Goal: Check status: Check status

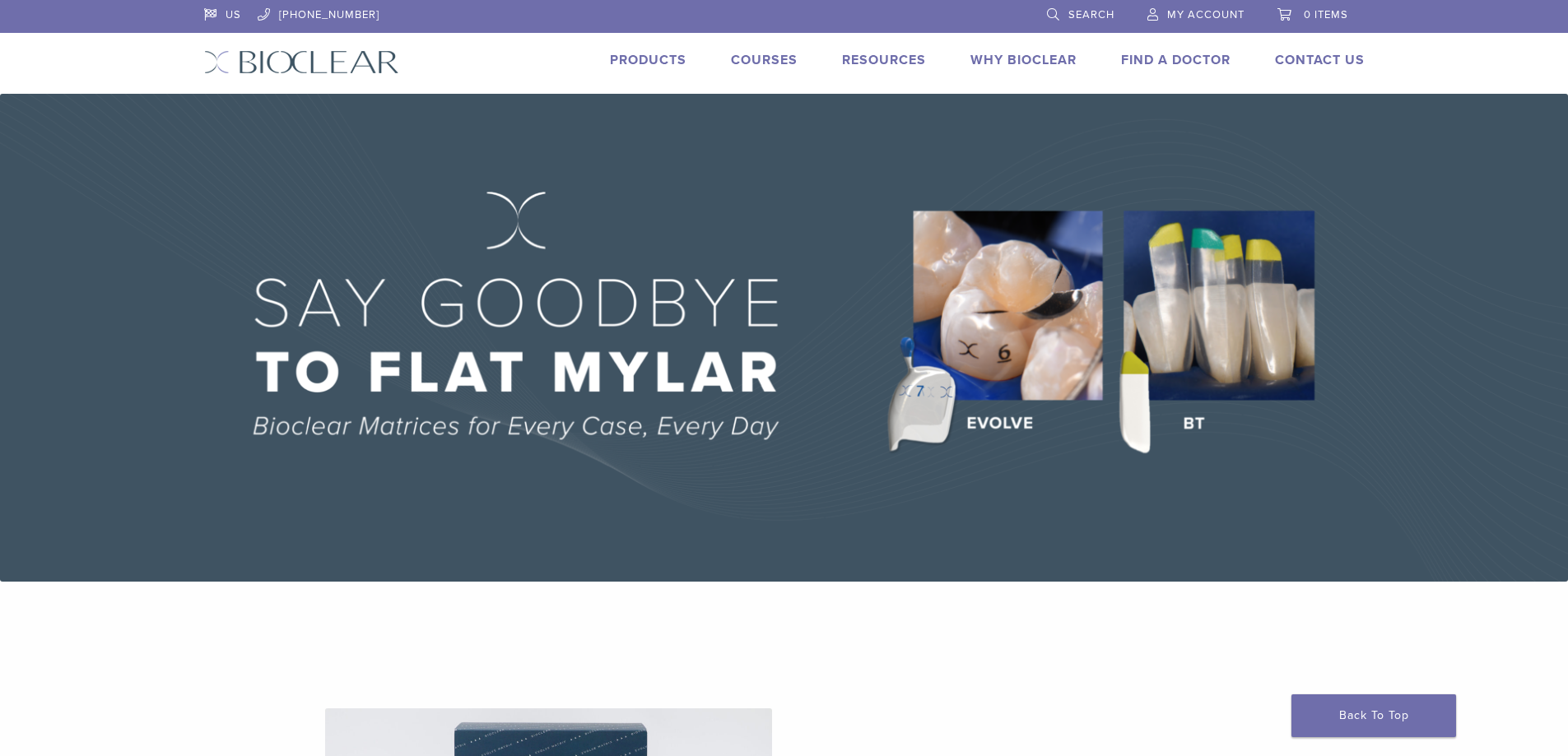
click at [1178, 7] on link "My Account" at bounding box center [1195, 12] width 97 height 24
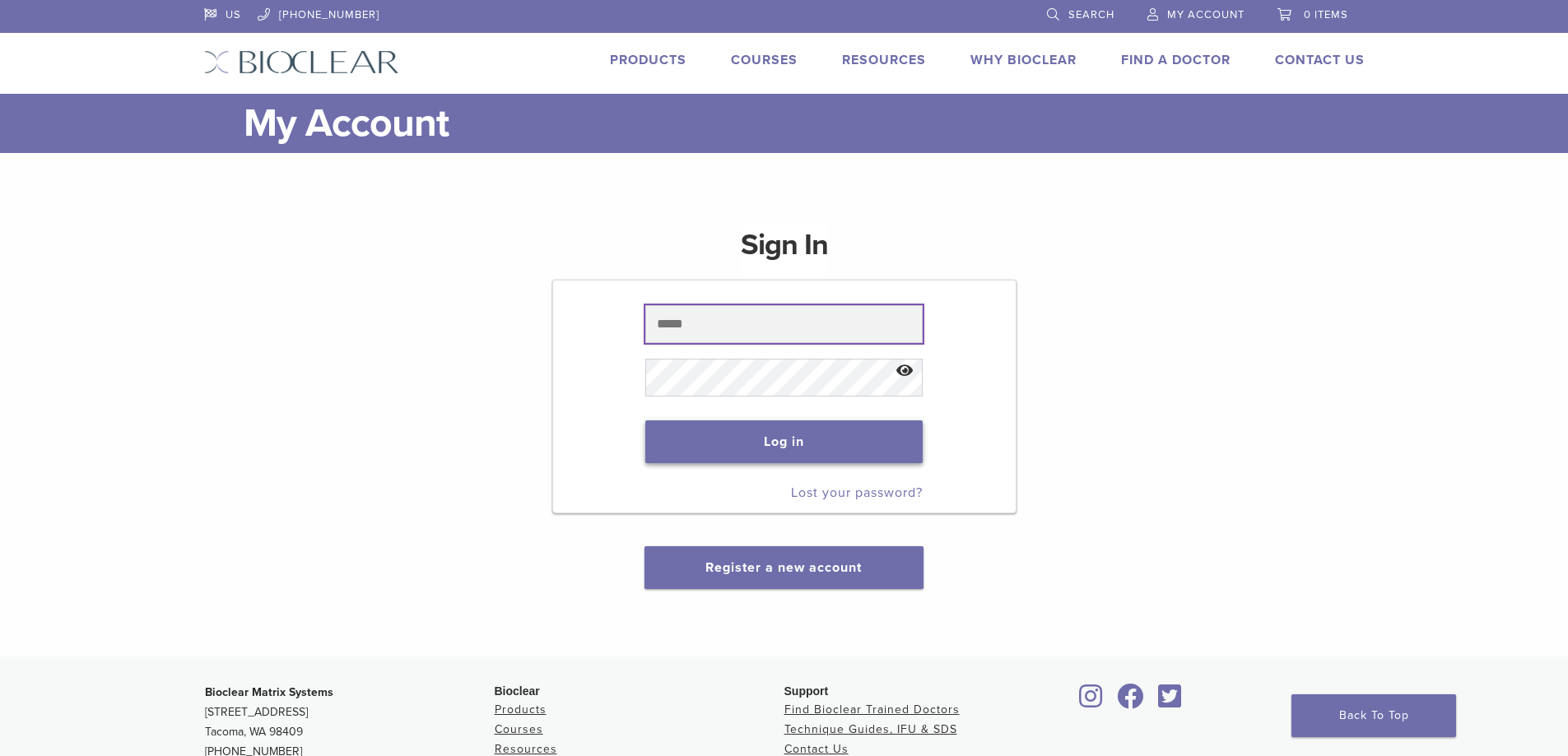
type input "**********"
click at [778, 448] on button "Log in" at bounding box center [784, 442] width 278 height 43
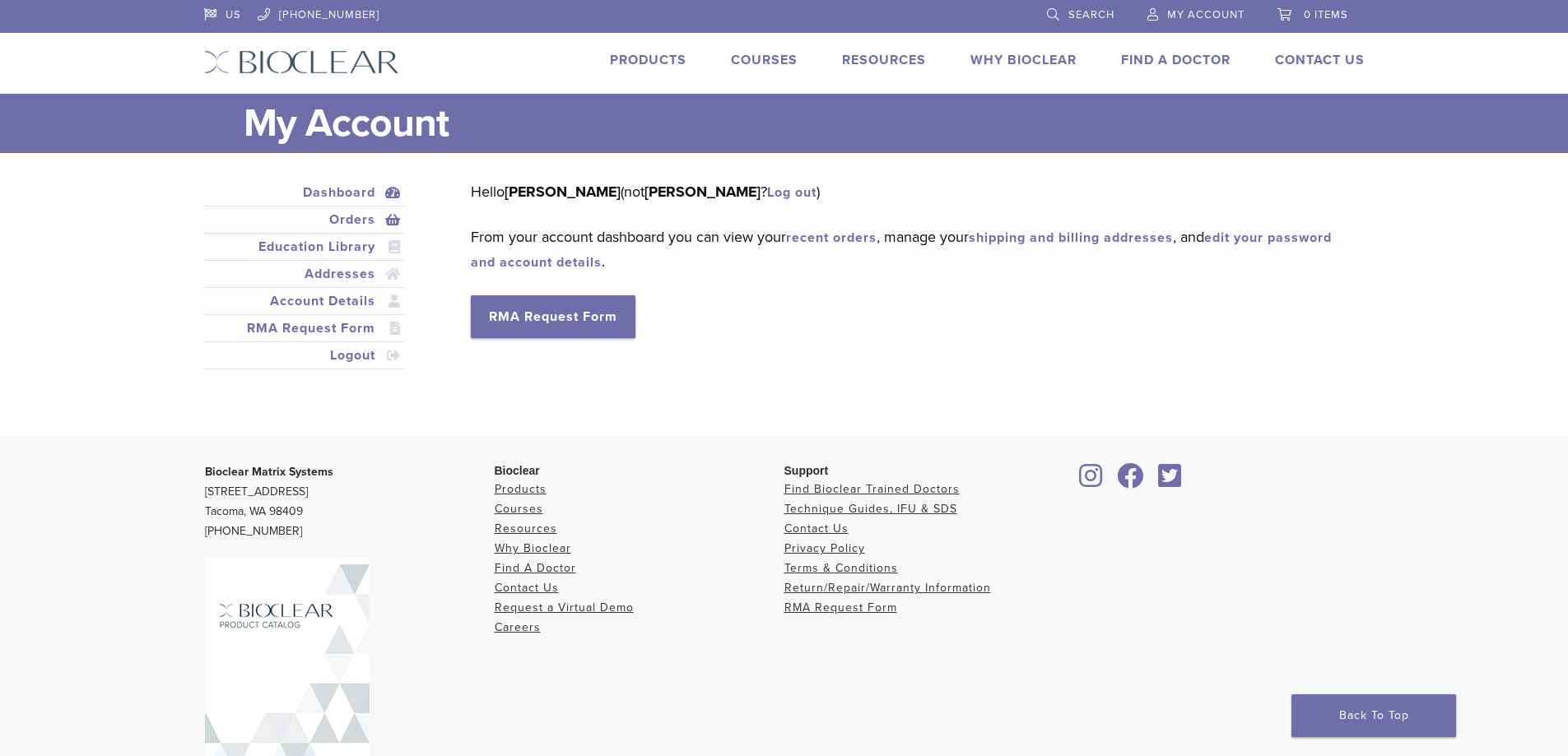
click at [356, 225] on link "Orders" at bounding box center [305, 219] width 194 height 19
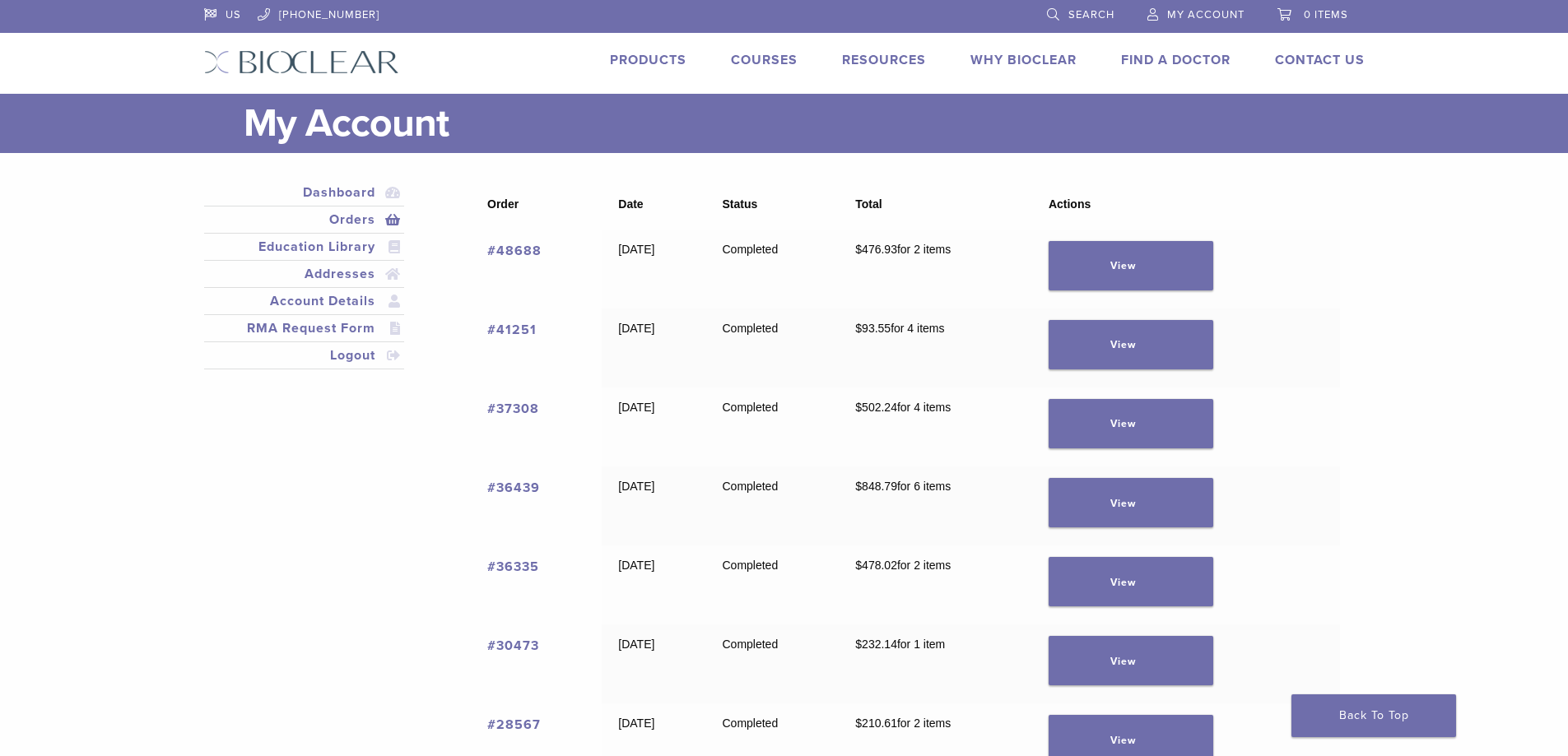
click at [506, 250] on link "#48688" at bounding box center [514, 250] width 54 height 16
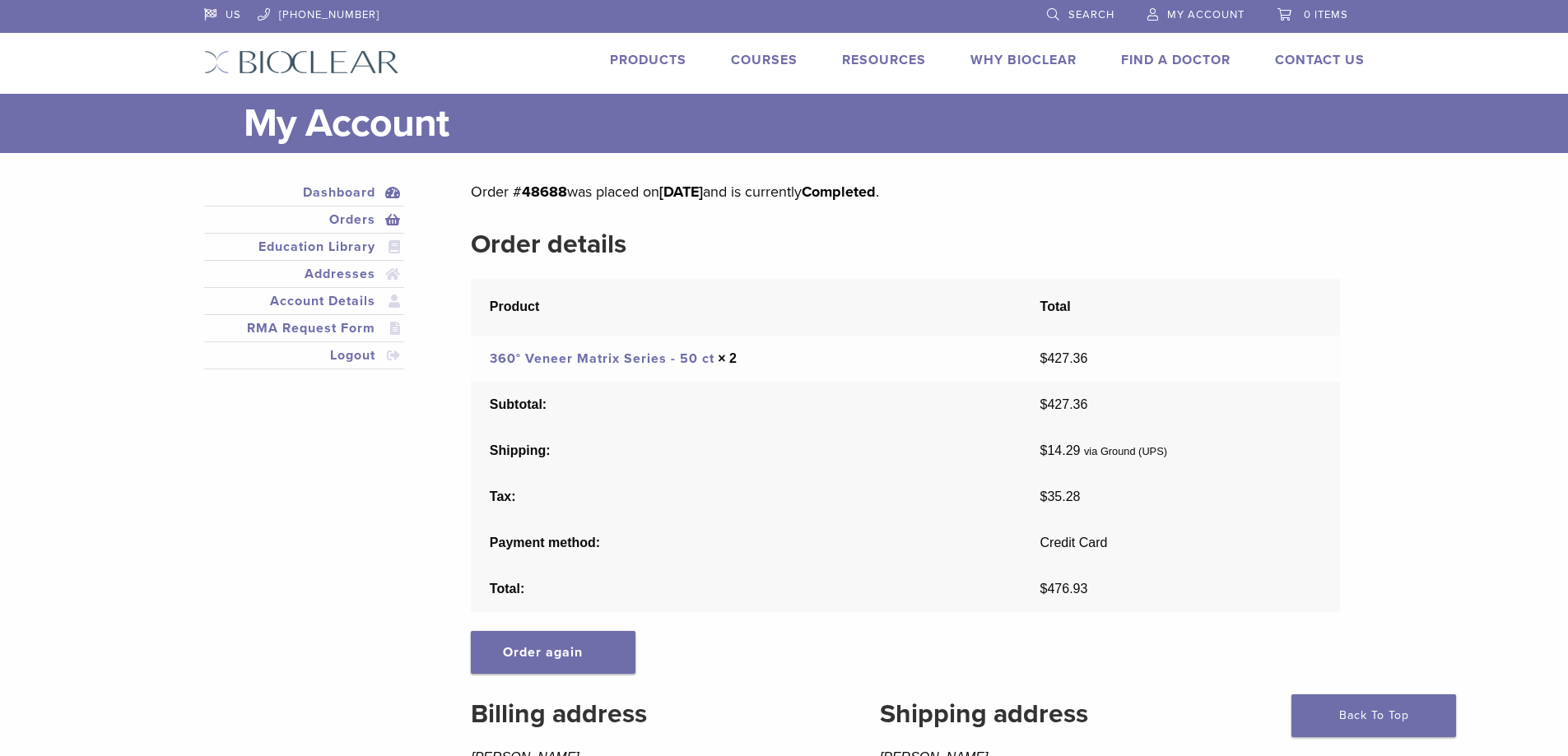
click at [349, 192] on link "Dashboard" at bounding box center [305, 192] width 194 height 19
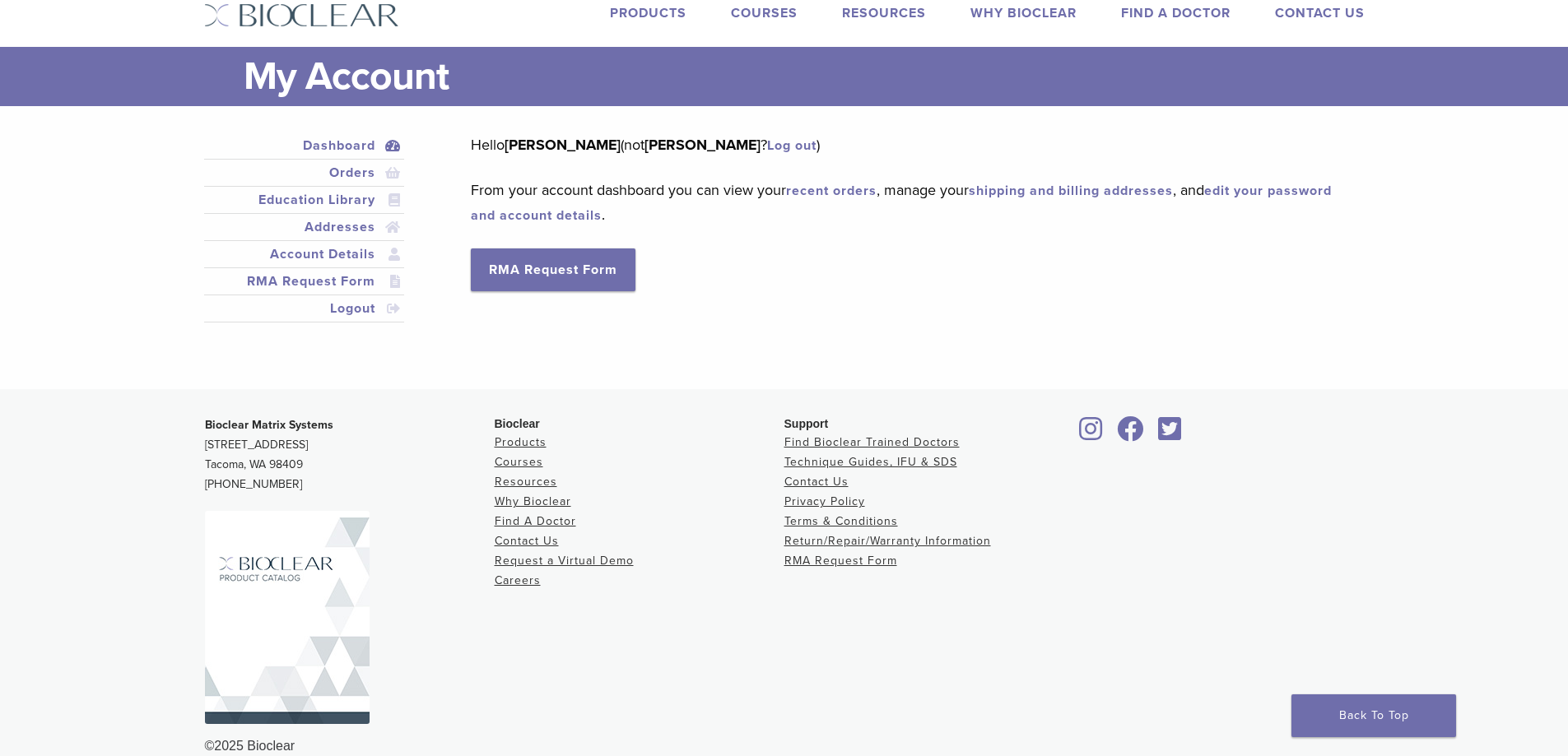
scroll to position [73, 0]
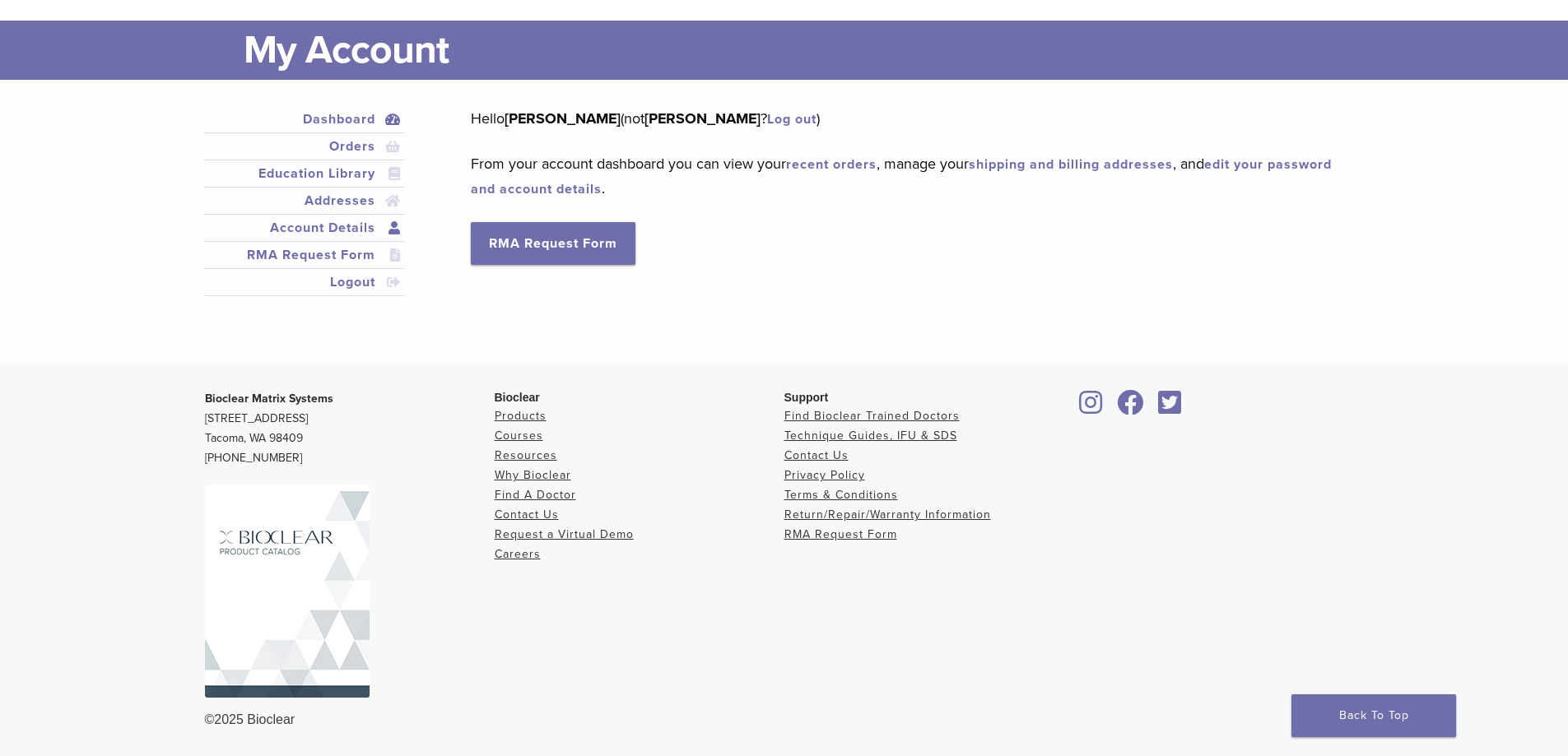
click at [357, 223] on link "Account Details" at bounding box center [305, 228] width 194 height 19
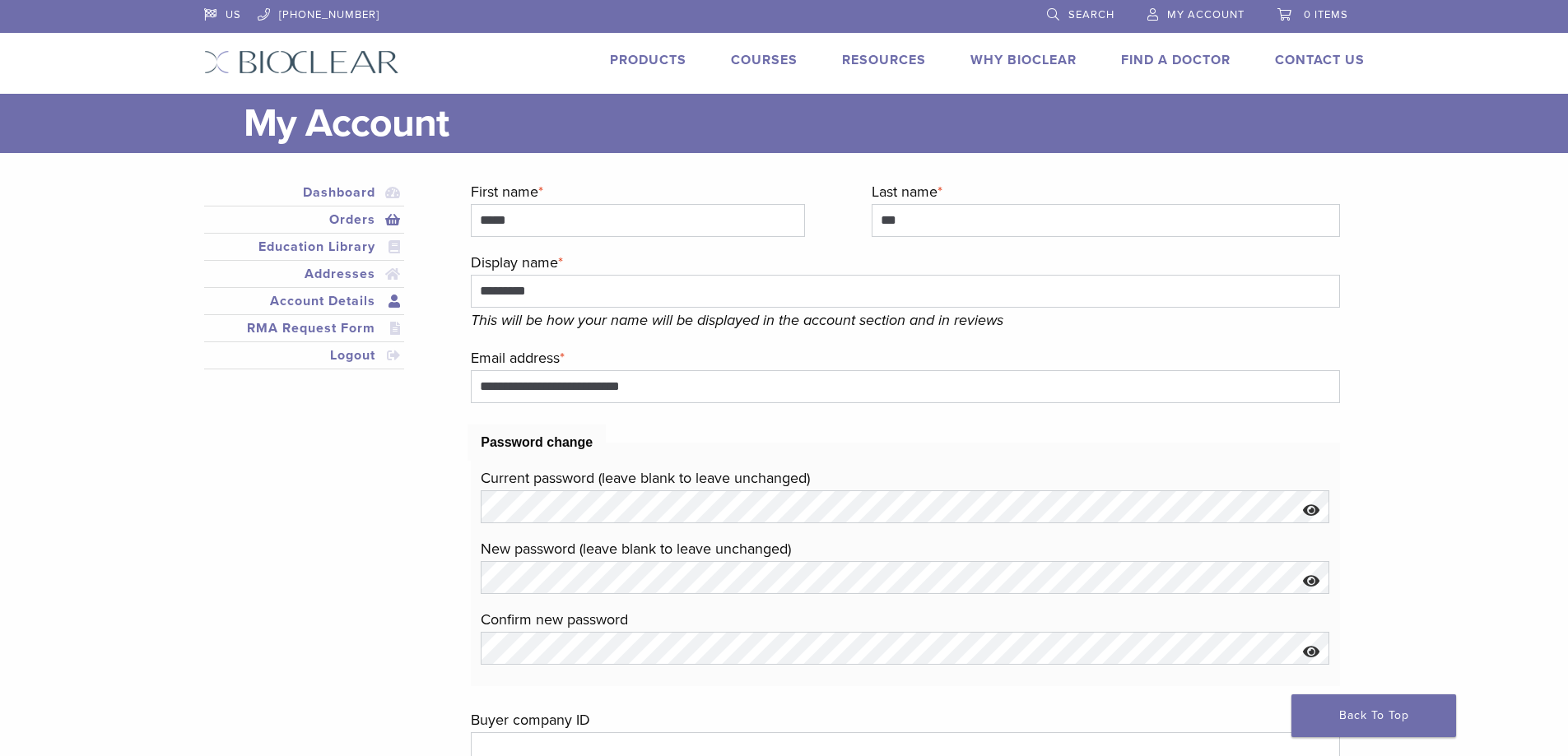
click at [362, 217] on link "Orders" at bounding box center [305, 219] width 194 height 19
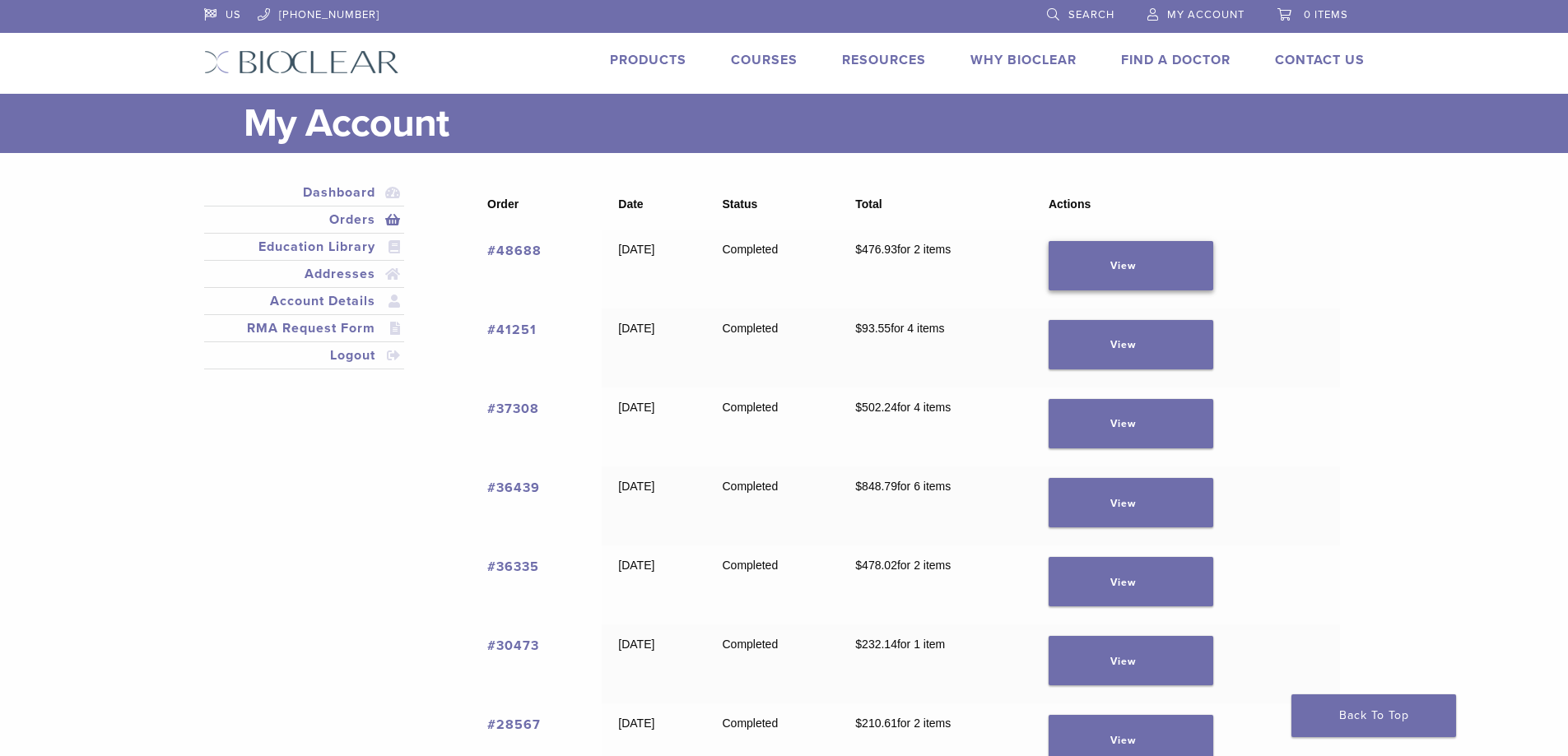
click at [1191, 269] on link "View" at bounding box center [1131, 266] width 165 height 49
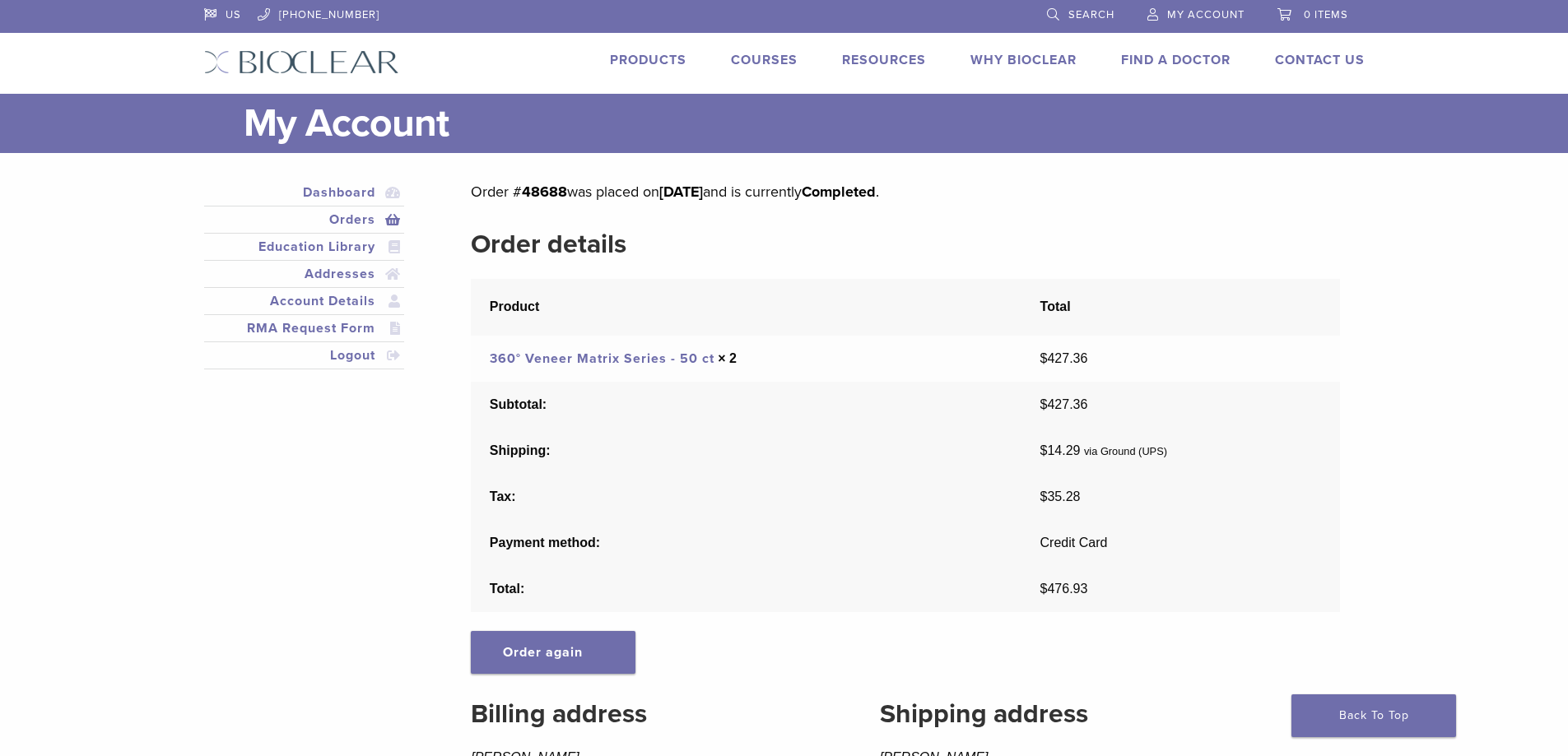
click at [968, 245] on h2 "Order details" at bounding box center [904, 245] width 868 height 40
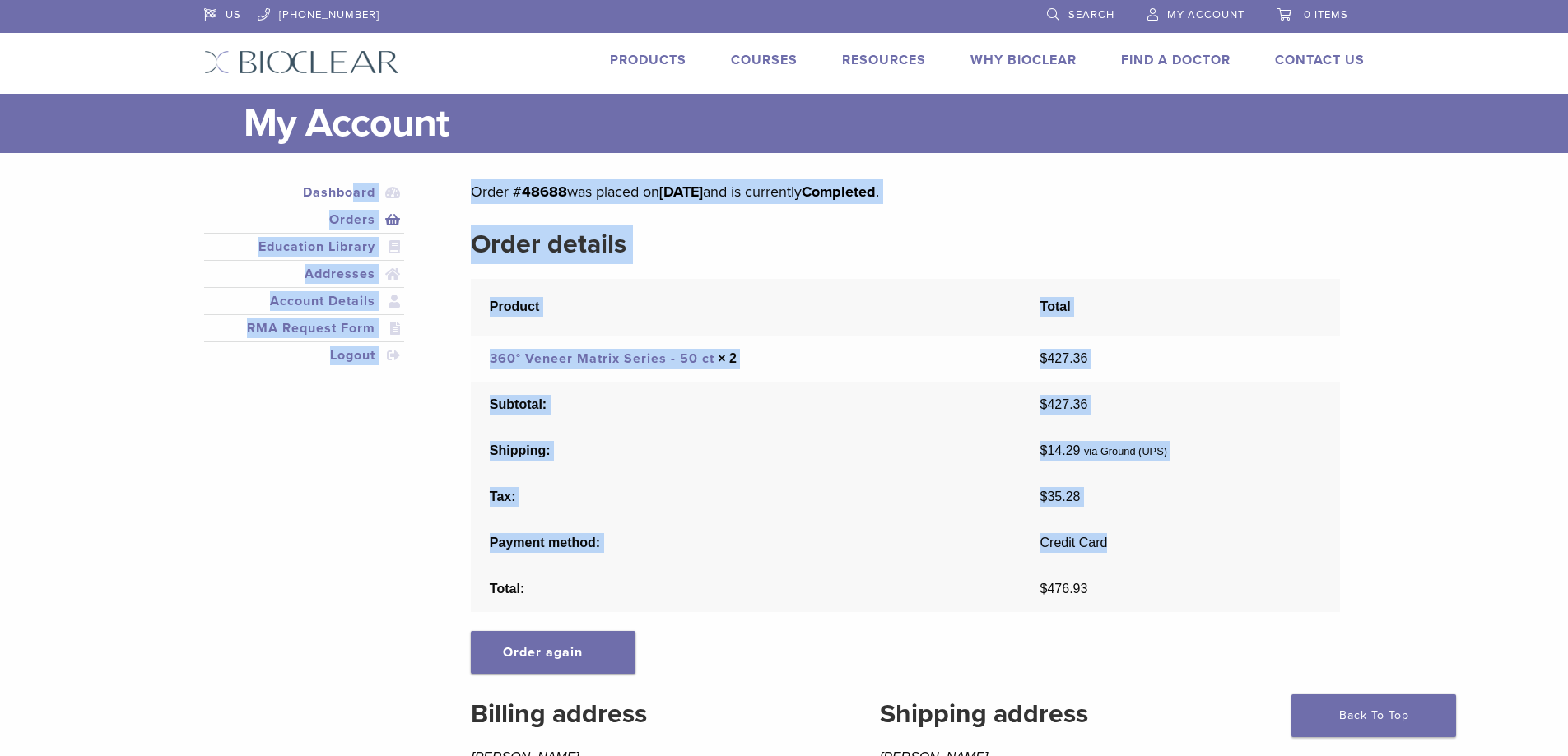
drag, startPoint x: 463, startPoint y: 180, endPoint x: 1138, endPoint y: 525, distance: 758.1
click at [1138, 525] on div "Dashboard Orders [GEOGRAPHIC_DATA] Addresses Account Details RMA Request Form L…" at bounding box center [772, 570] width 1160 height 780
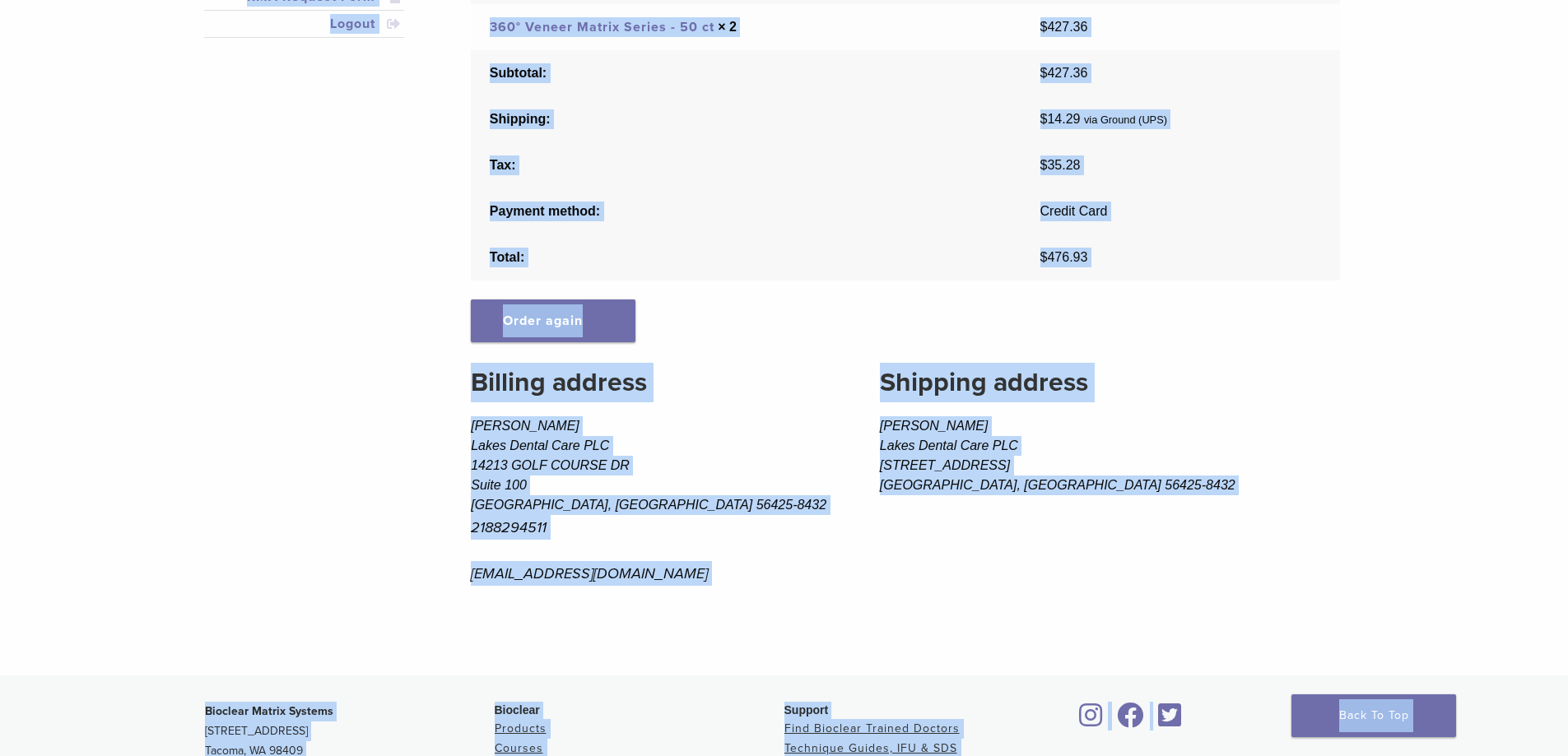
scroll to position [418, 0]
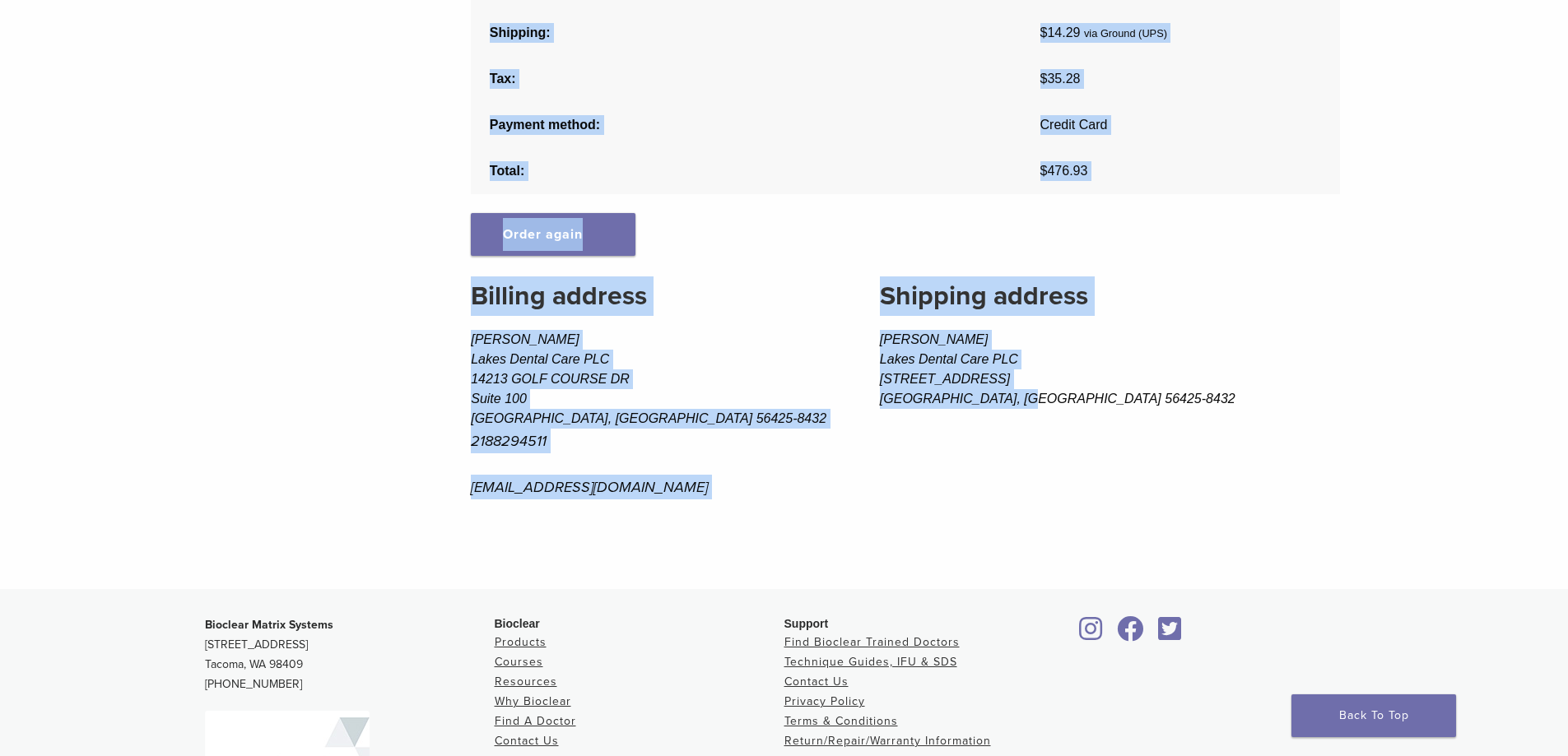
drag, startPoint x: 185, startPoint y: 46, endPoint x: 1499, endPoint y: 558, distance: 1410.2
click at [1499, 558] on div "US [PHONE_NUMBER] Search My Account 0 items Cart No products in the cart. Back …" at bounding box center [784, 282] width 1568 height 1401
